Goal: Find specific page/section: Find specific page/section

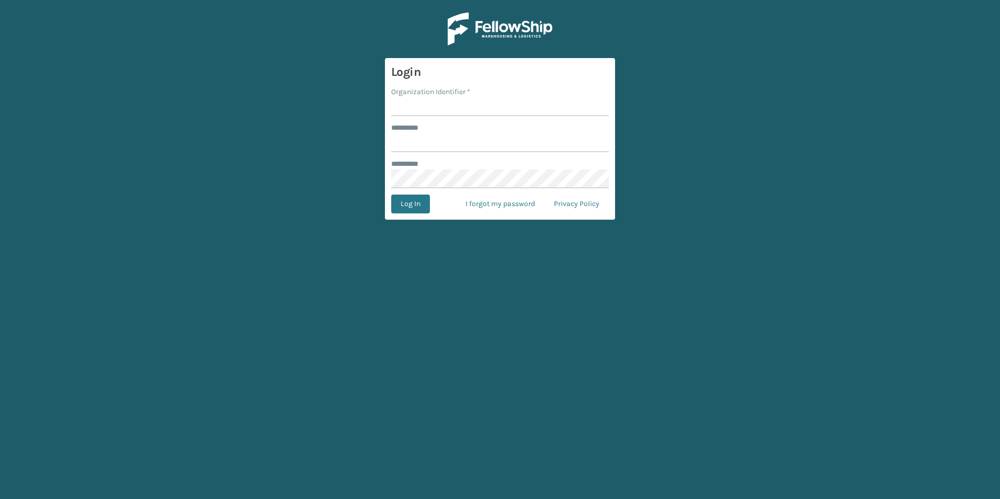
click at [486, 114] on input "Organization Identifier *" at bounding box center [500, 106] width 218 height 19
type input "superadminorganization"
type input "*********"
click at [391, 195] on button "Log In" at bounding box center [410, 204] width 39 height 19
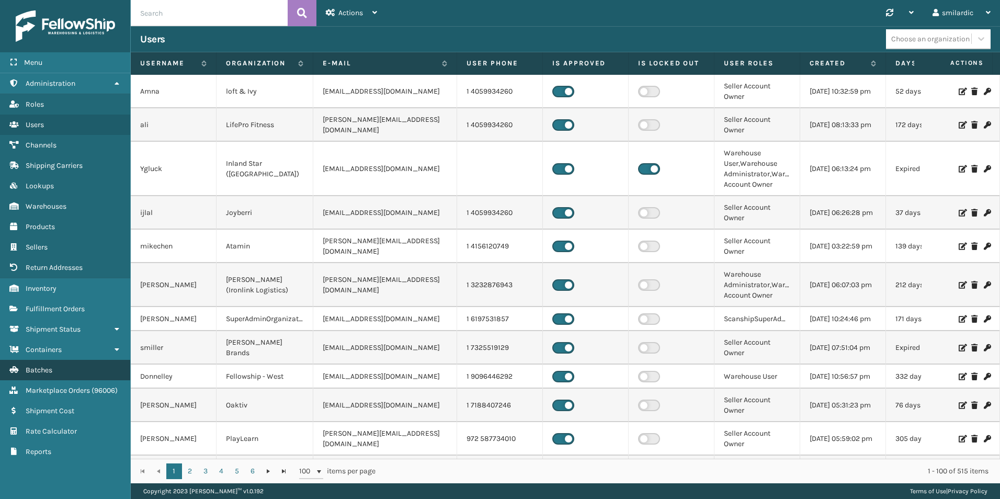
click at [61, 369] on link "Batches" at bounding box center [65, 370] width 130 height 20
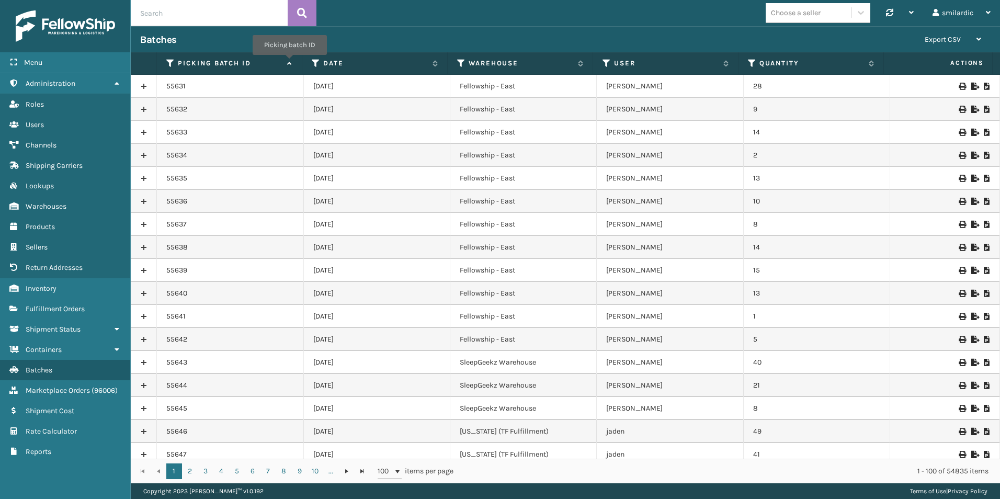
click at [289, 62] on icon at bounding box center [288, 63] width 8 height 7
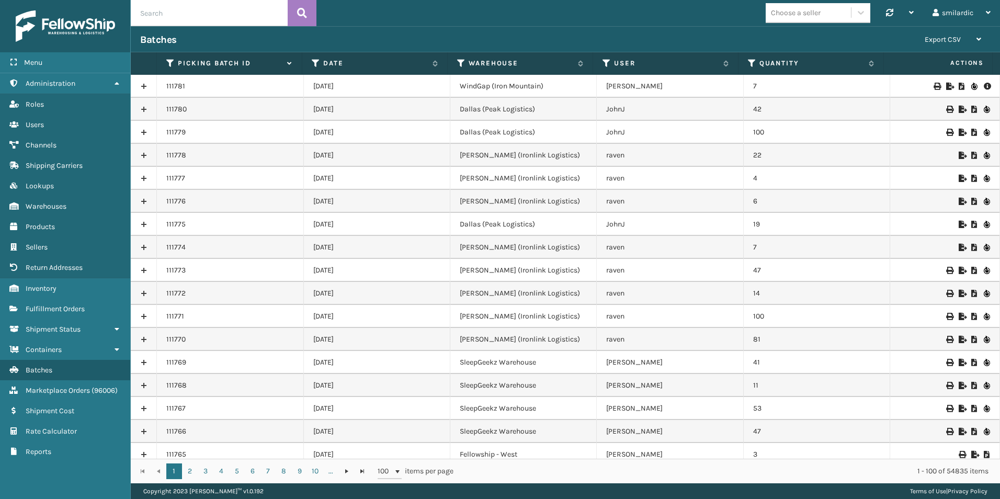
click at [984, 87] on icon at bounding box center [987, 86] width 6 height 7
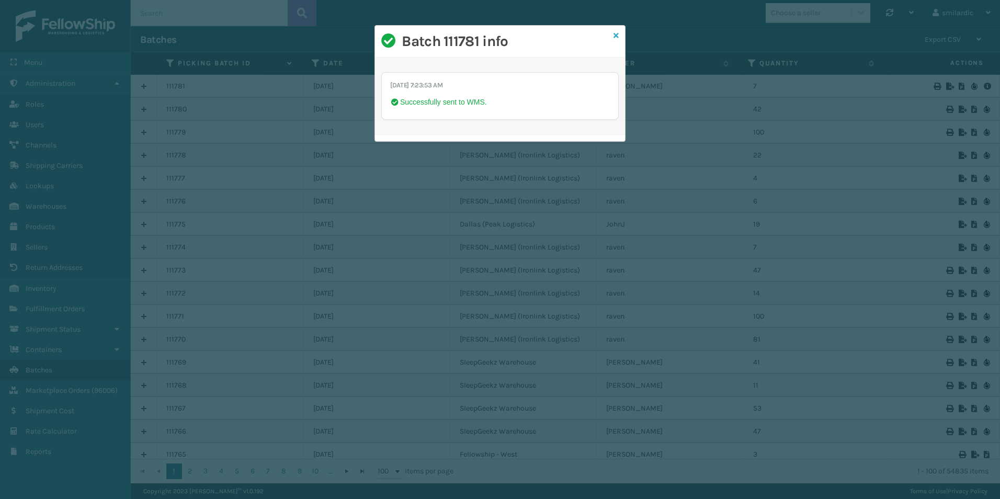
click at [618, 35] on icon at bounding box center [616, 35] width 5 height 7
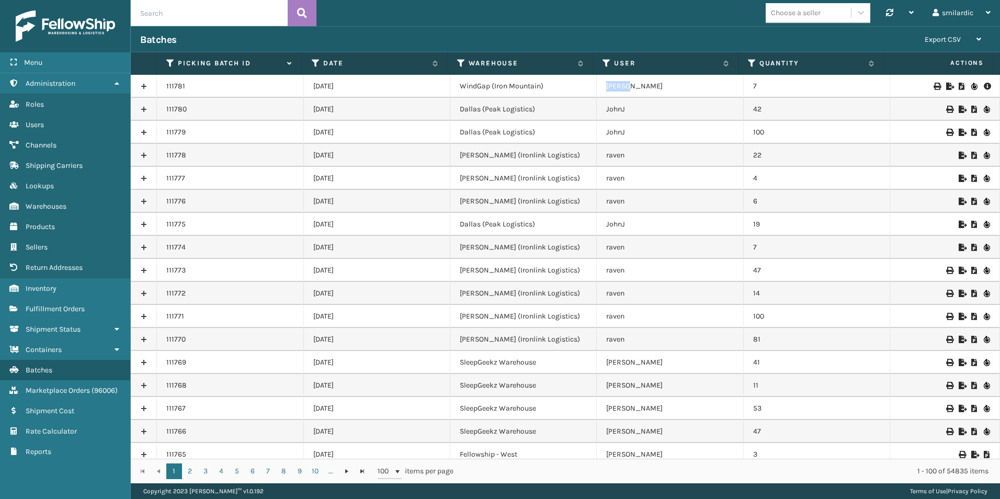
drag, startPoint x: 626, startPoint y: 88, endPoint x: 599, endPoint y: 86, distance: 27.3
click at [599, 86] on td "Joshua" at bounding box center [670, 86] width 146 height 23
drag, startPoint x: 599, startPoint y: 86, endPoint x: 611, endPoint y: 86, distance: 12.6
click at [611, 86] on td "Joshua" at bounding box center [670, 86] width 146 height 23
click at [142, 85] on link at bounding box center [144, 86] width 26 height 17
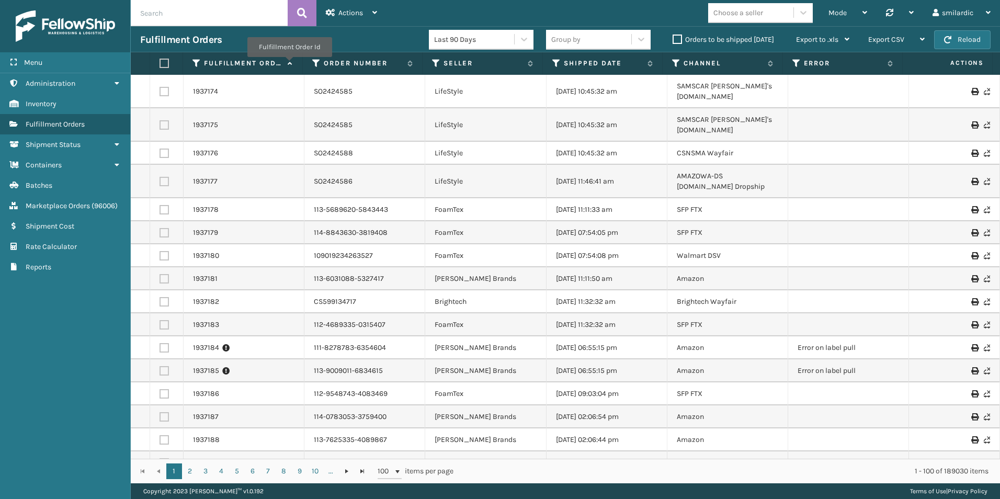
click at [289, 64] on icon at bounding box center [289, 63] width 8 height 7
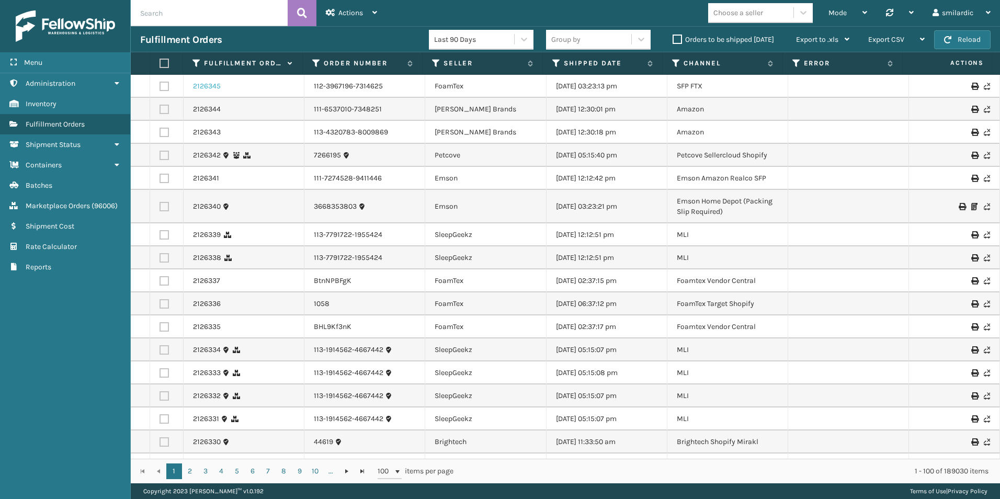
click at [206, 86] on link "2126345" at bounding box center [207, 86] width 28 height 10
click at [66, 186] on link "Batches" at bounding box center [65, 185] width 130 height 20
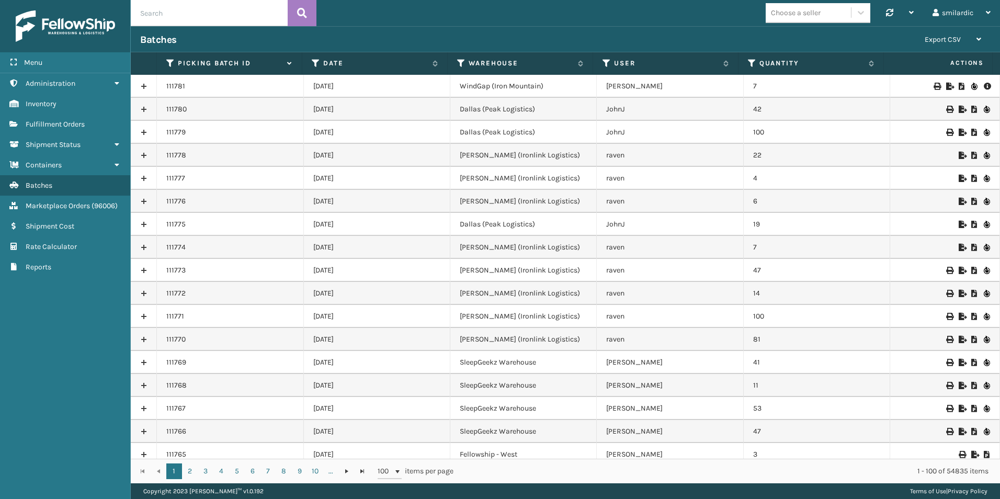
click at [984, 86] on icon at bounding box center [987, 86] width 6 height 7
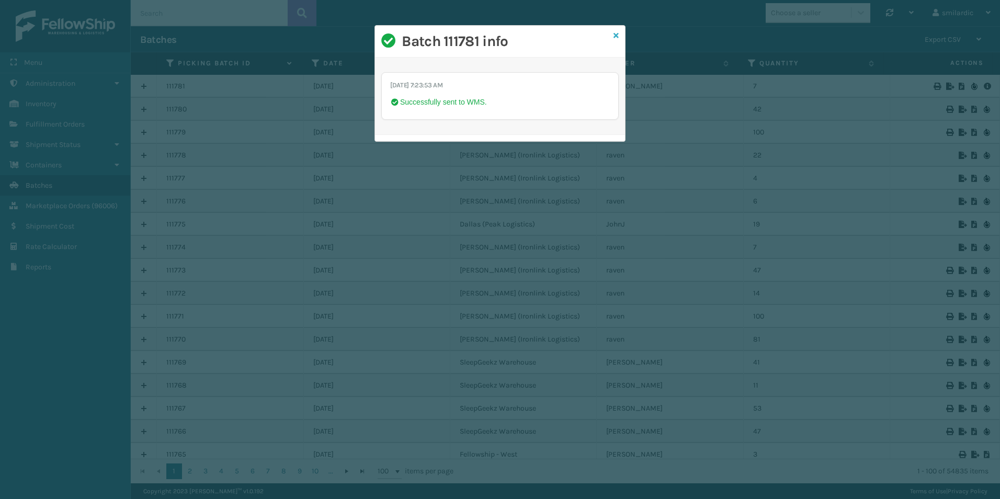
click at [616, 38] on icon at bounding box center [616, 35] width 5 height 7
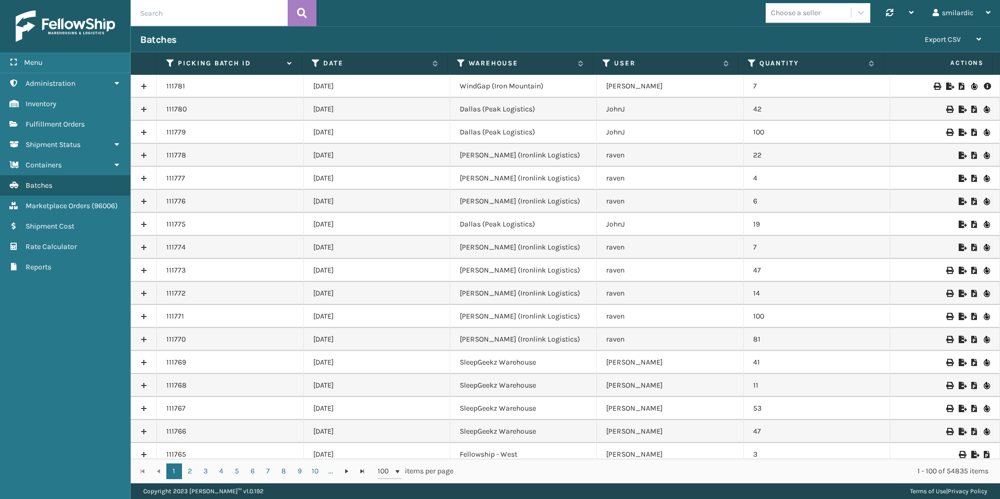
click at [616, 38] on div "Batches" at bounding box center [527, 39] width 775 height 13
click at [77, 129] on link "Fulfillment Orders" at bounding box center [65, 124] width 130 height 20
